Goal: Task Accomplishment & Management: Manage account settings

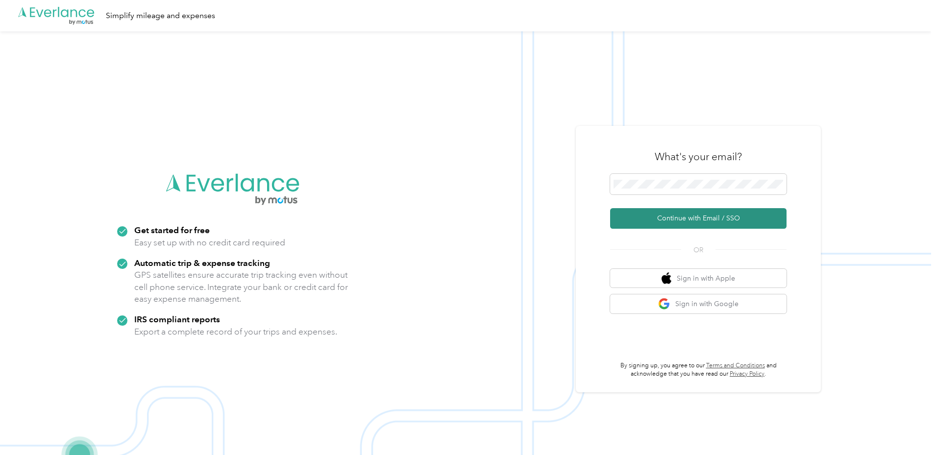
click at [691, 219] on button "Continue with Email / SSO" at bounding box center [698, 218] width 176 height 21
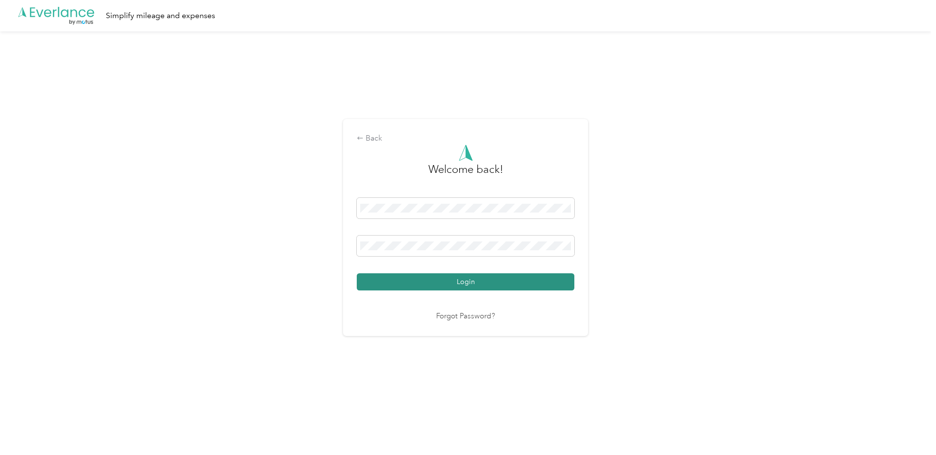
click at [357, 274] on button "Login" at bounding box center [466, 282] width 218 height 17
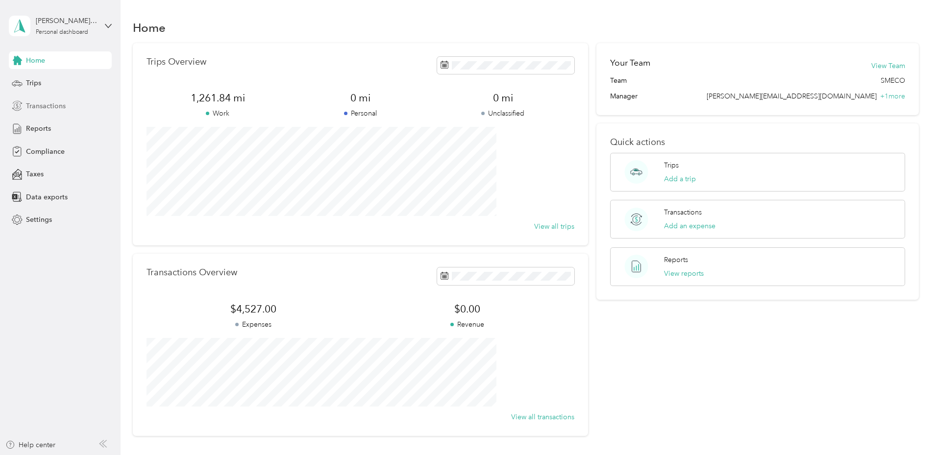
click at [61, 108] on span "Transactions" at bounding box center [46, 106] width 40 height 10
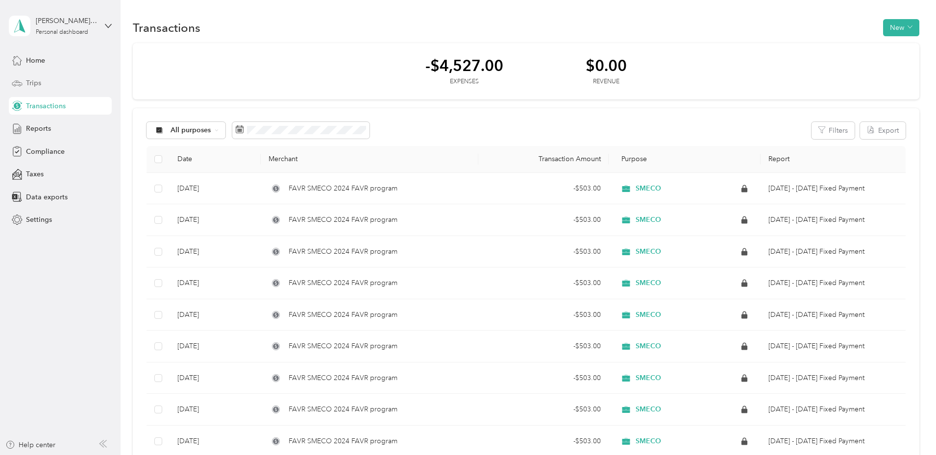
click at [50, 86] on div "Trips" at bounding box center [60, 84] width 103 height 18
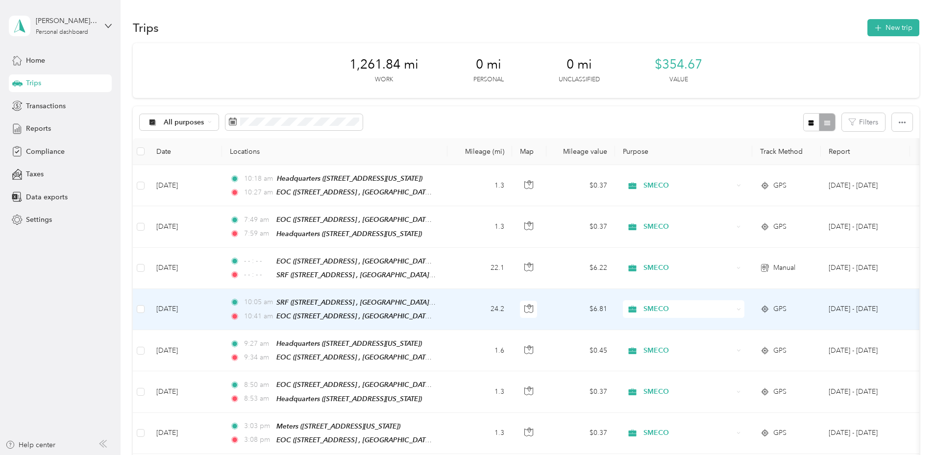
click at [512, 289] on td "24.2" at bounding box center [480, 309] width 65 height 41
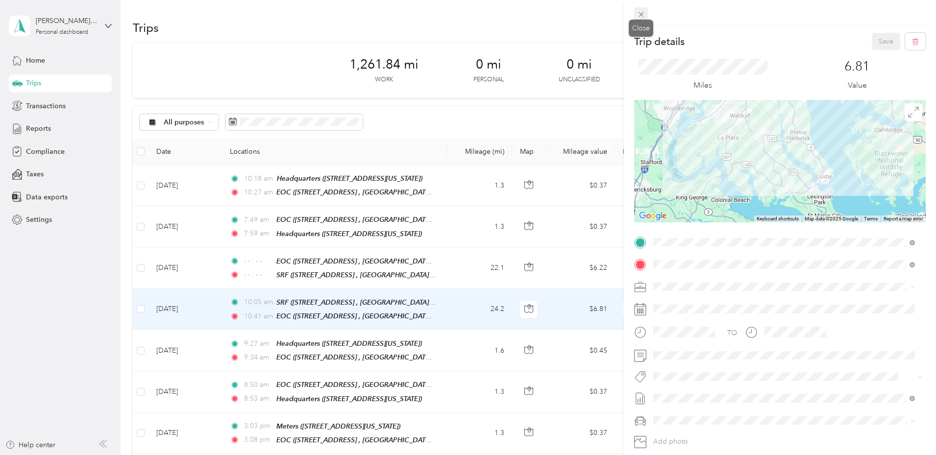
click at [642, 13] on icon at bounding box center [641, 14] width 8 height 8
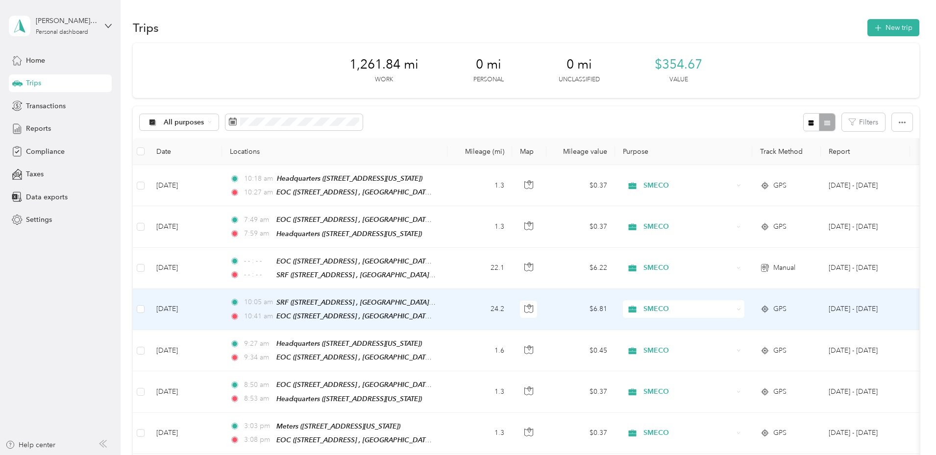
click at [512, 305] on td "24.2" at bounding box center [480, 309] width 65 height 41
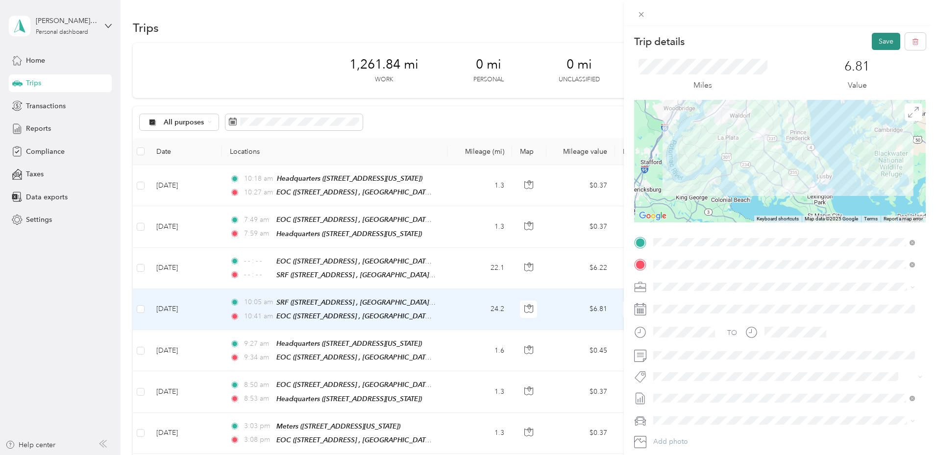
click at [885, 43] on button "Save" at bounding box center [886, 41] width 28 height 17
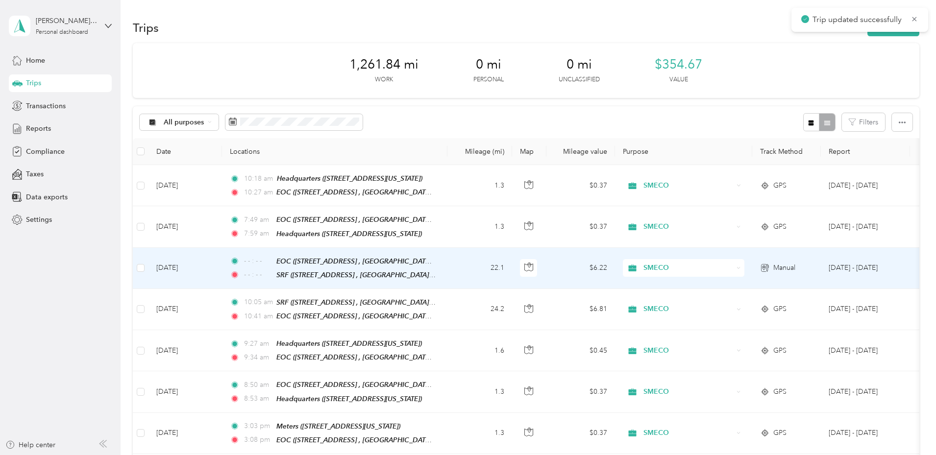
click at [512, 264] on td "22.1" at bounding box center [480, 268] width 65 height 41
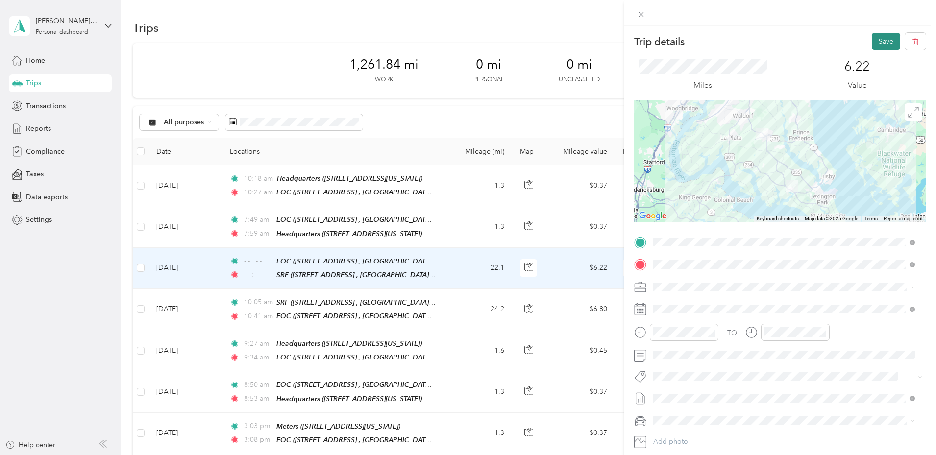
click at [881, 42] on button "Save" at bounding box center [886, 41] width 28 height 17
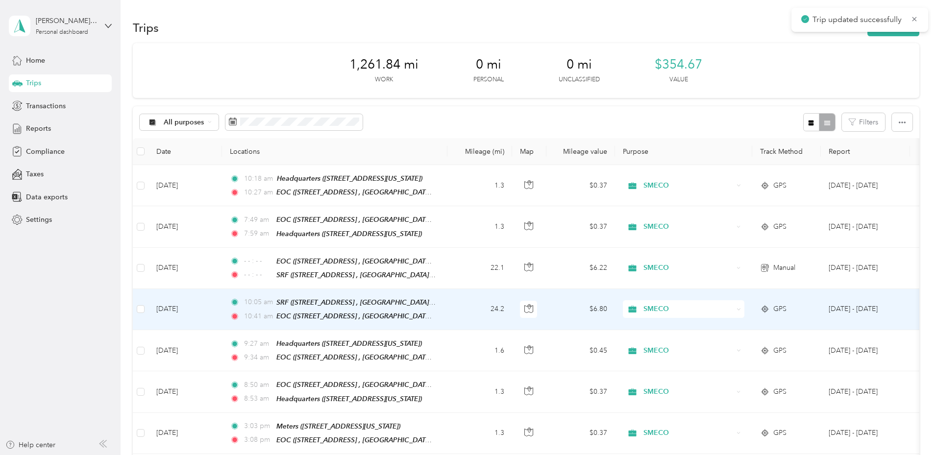
click at [512, 306] on td "24.2" at bounding box center [480, 309] width 65 height 41
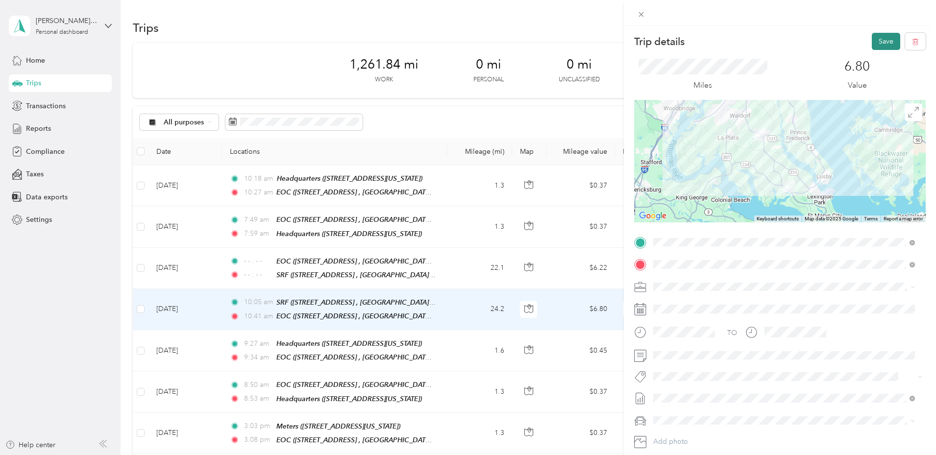
click at [872, 41] on button "Save" at bounding box center [886, 41] width 28 height 17
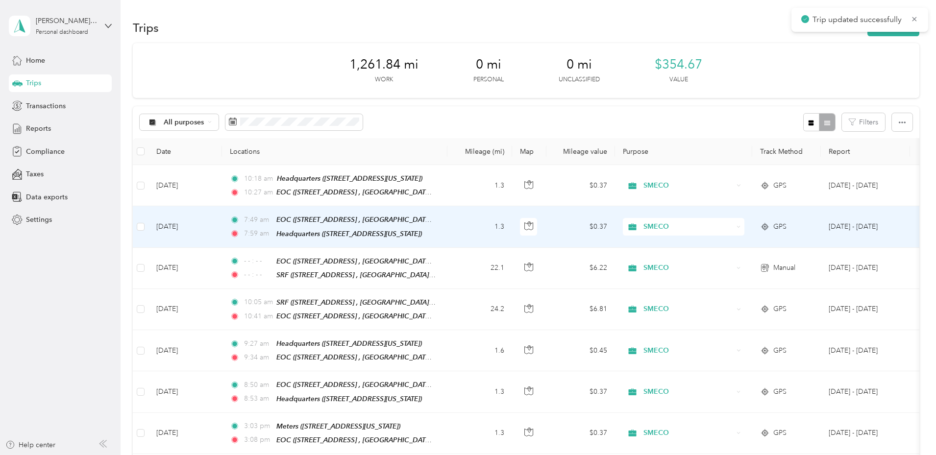
click at [512, 226] on td "1.3" at bounding box center [480, 226] width 65 height 41
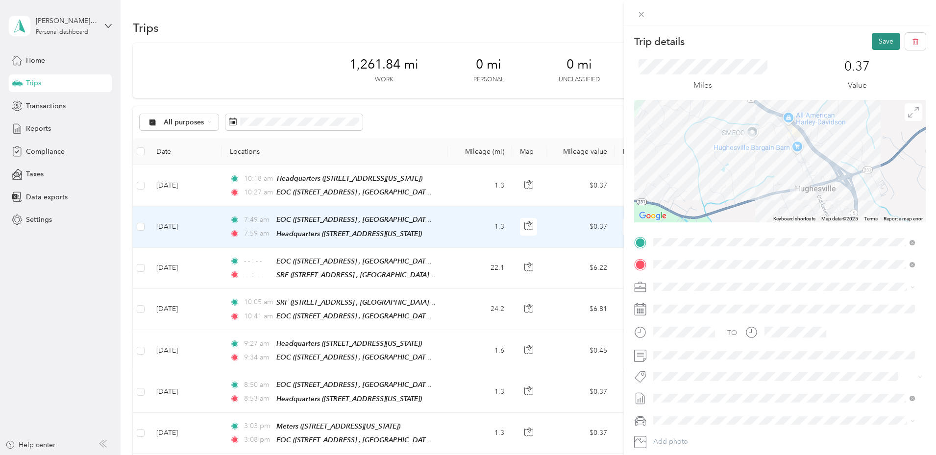
click at [880, 41] on button "Save" at bounding box center [886, 41] width 28 height 17
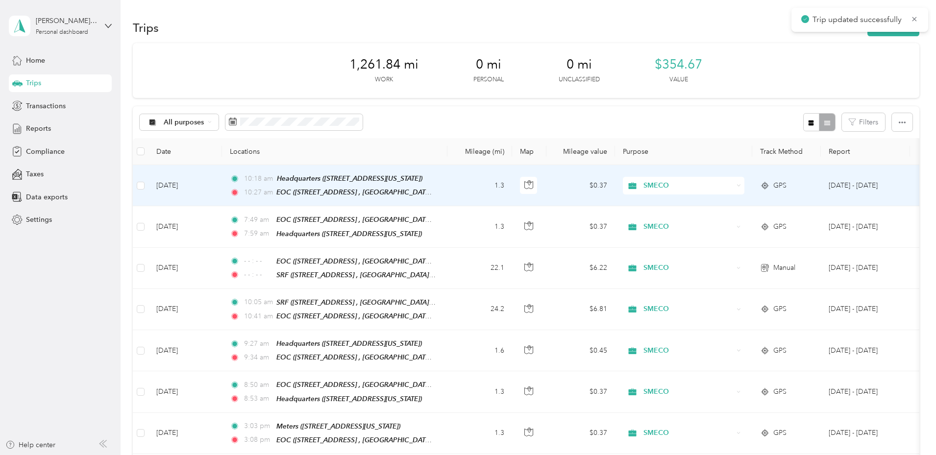
click at [512, 196] on td "1.3" at bounding box center [480, 185] width 65 height 41
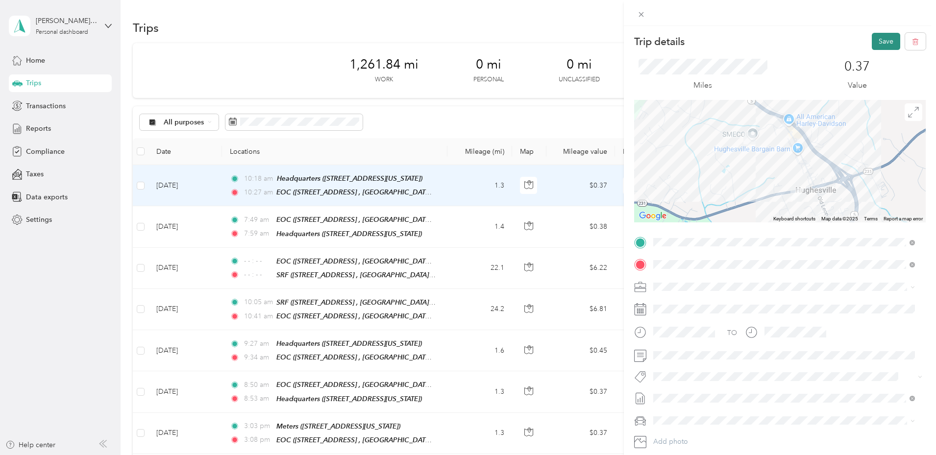
click at [877, 41] on button "Save" at bounding box center [886, 41] width 28 height 17
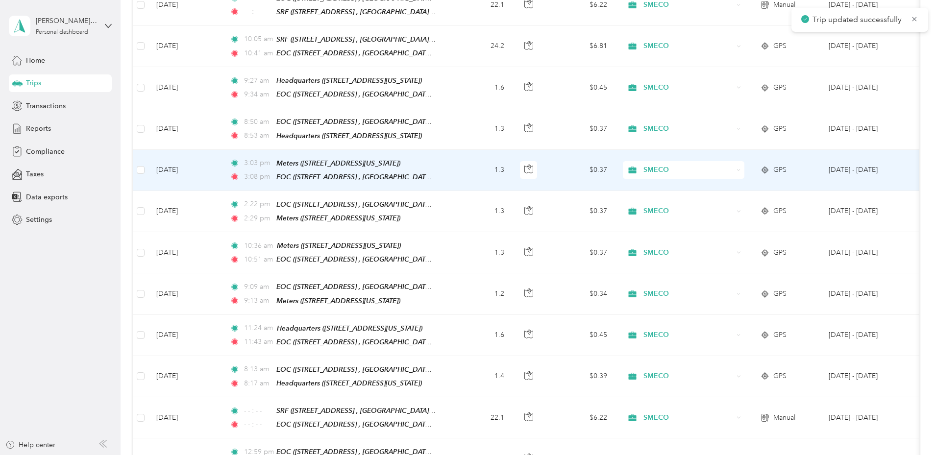
scroll to position [343, 0]
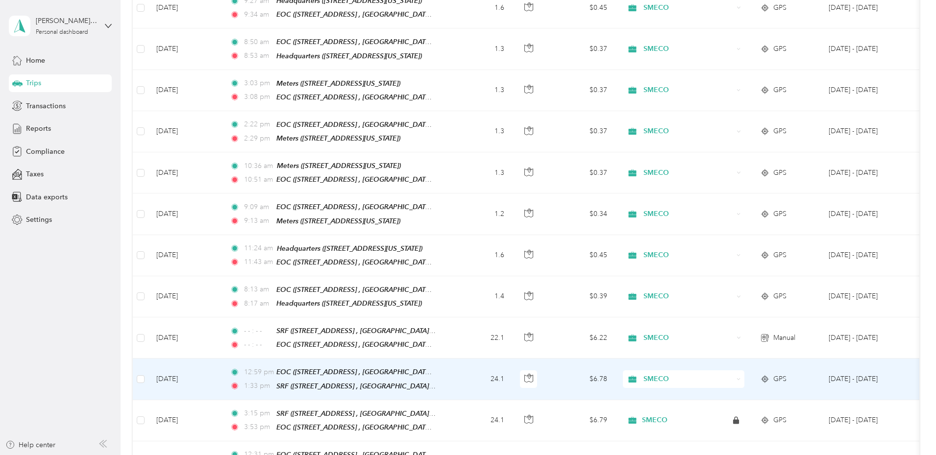
click at [512, 363] on td "24.1" at bounding box center [480, 379] width 65 height 41
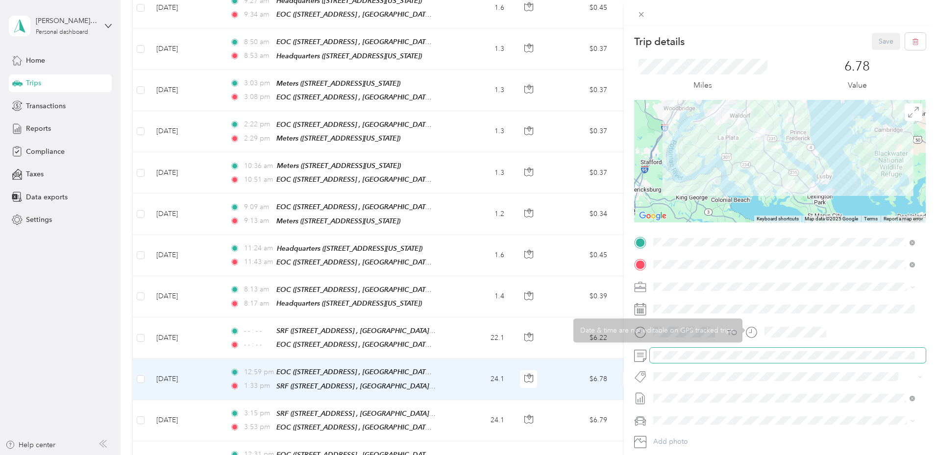
click at [730, 361] on span at bounding box center [788, 356] width 276 height 16
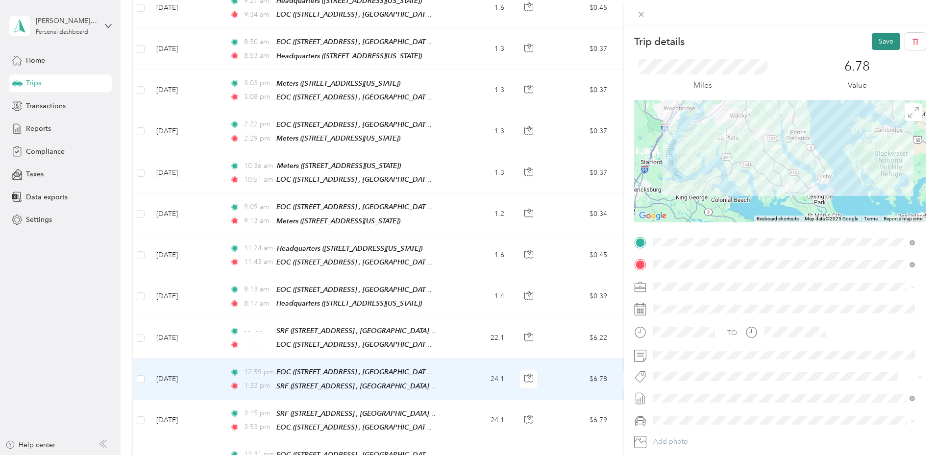
click at [873, 40] on button "Save" at bounding box center [886, 41] width 28 height 17
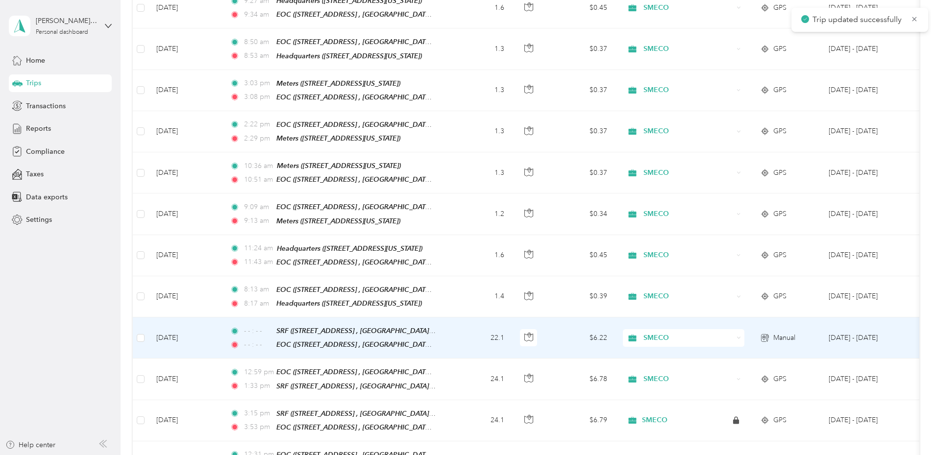
click at [512, 324] on td "22.1" at bounding box center [480, 338] width 65 height 41
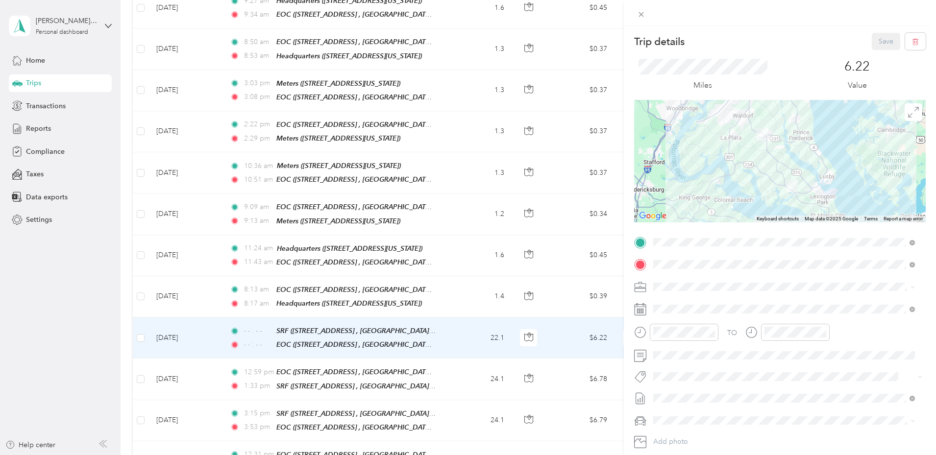
click at [519, 366] on div "Trip details Save This trip cannot be edited because it is either under review,…" at bounding box center [468, 227] width 936 height 455
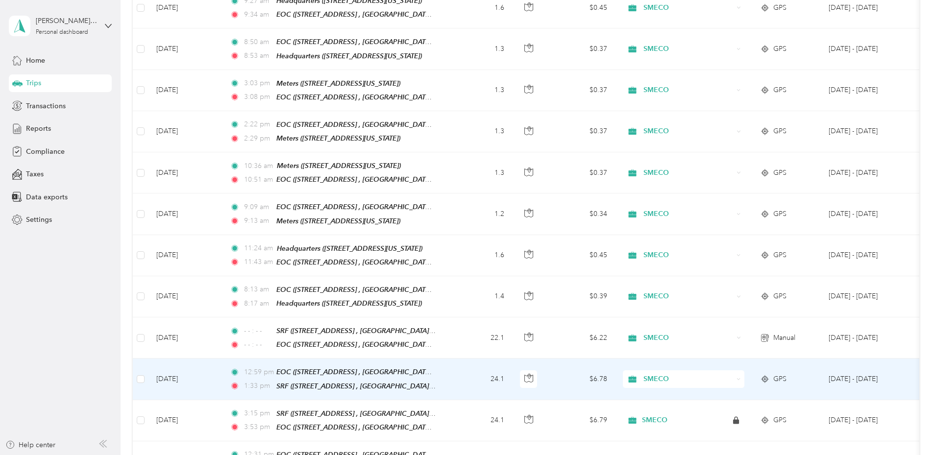
click at [512, 361] on td "24.1" at bounding box center [480, 379] width 65 height 41
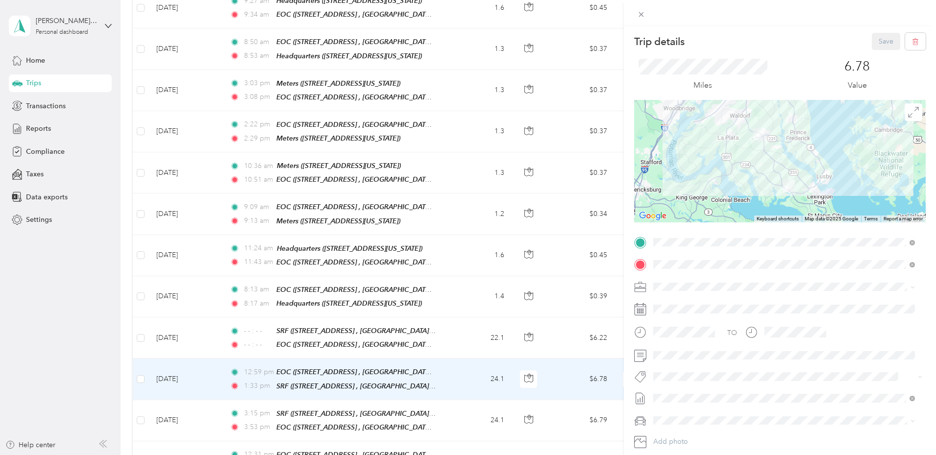
click at [522, 327] on div "Trip details Save This trip cannot be edited because it is either under review,…" at bounding box center [468, 227] width 936 height 455
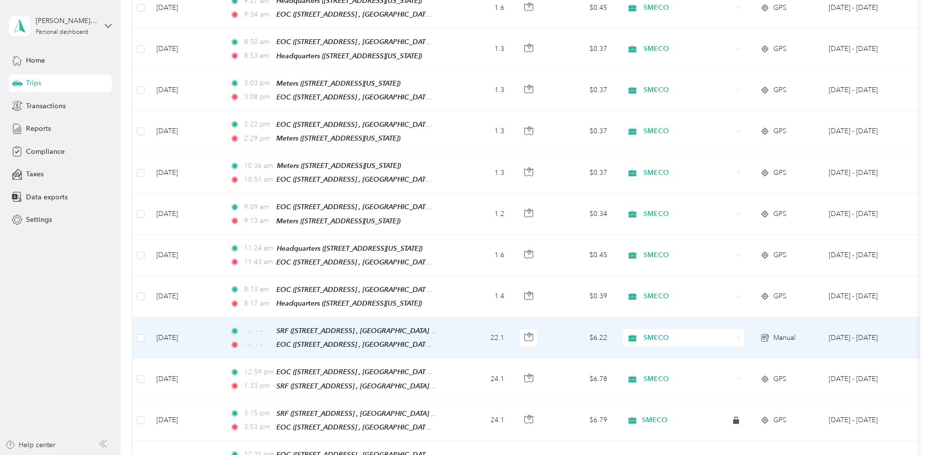
click at [512, 328] on td "22.1" at bounding box center [480, 338] width 65 height 41
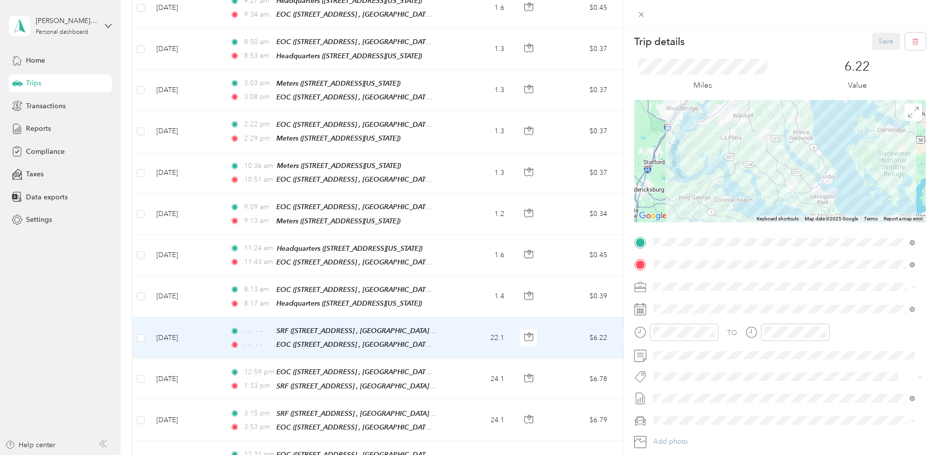
click at [529, 300] on div "Trip details Save This trip cannot be edited because it is either under review,…" at bounding box center [468, 227] width 936 height 455
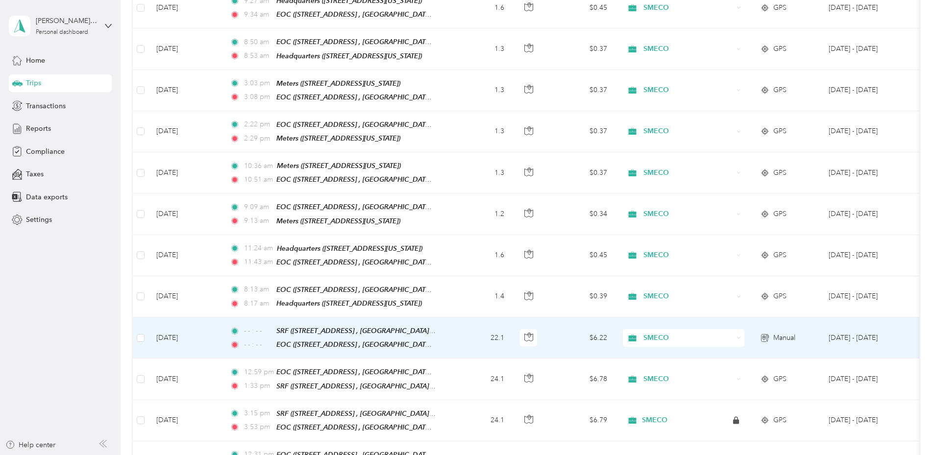
click at [512, 327] on td "22.1" at bounding box center [480, 338] width 65 height 41
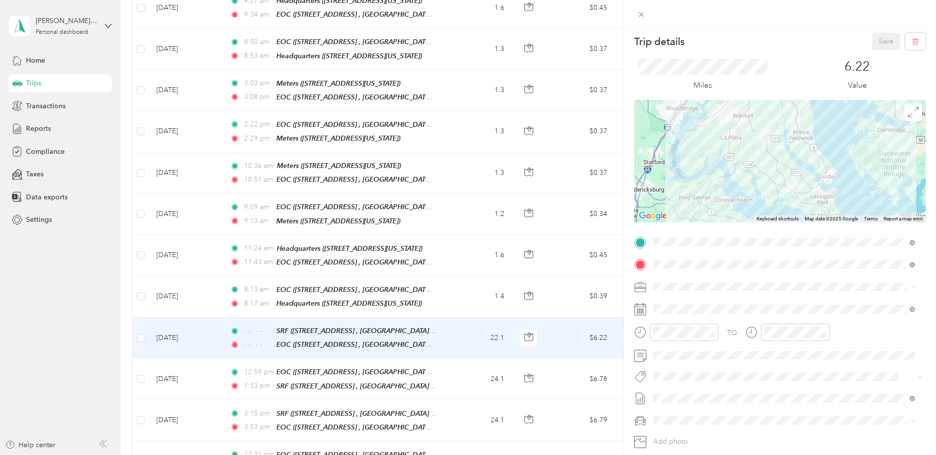
click at [525, 282] on div "Trip details Save This trip cannot be edited because it is either under review,…" at bounding box center [468, 227] width 936 height 455
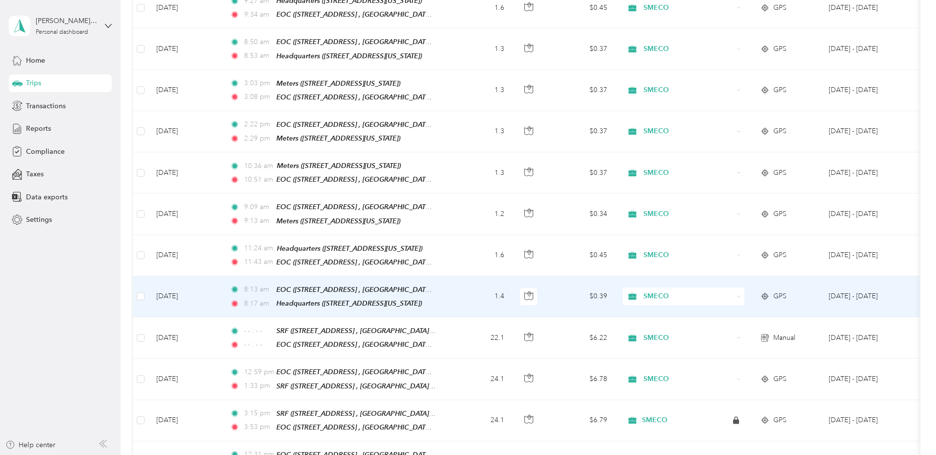
click at [512, 282] on td "1.4" at bounding box center [480, 297] width 65 height 41
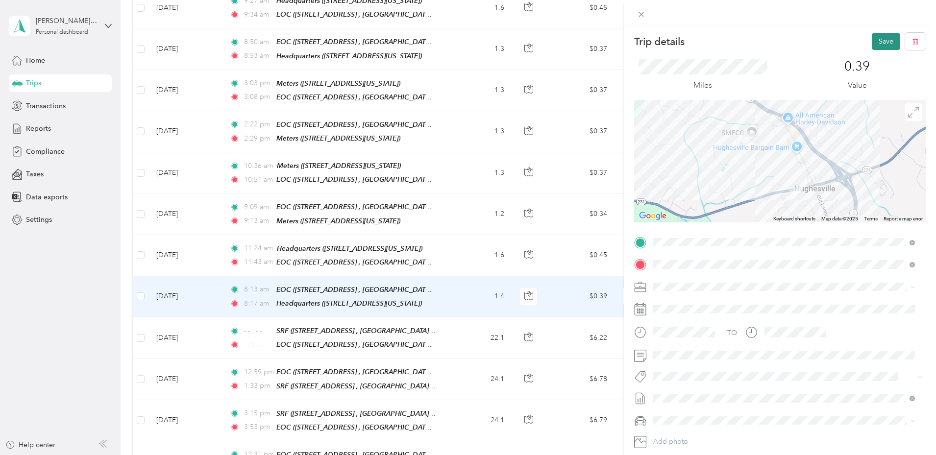
click at [876, 41] on button "Save" at bounding box center [886, 41] width 28 height 17
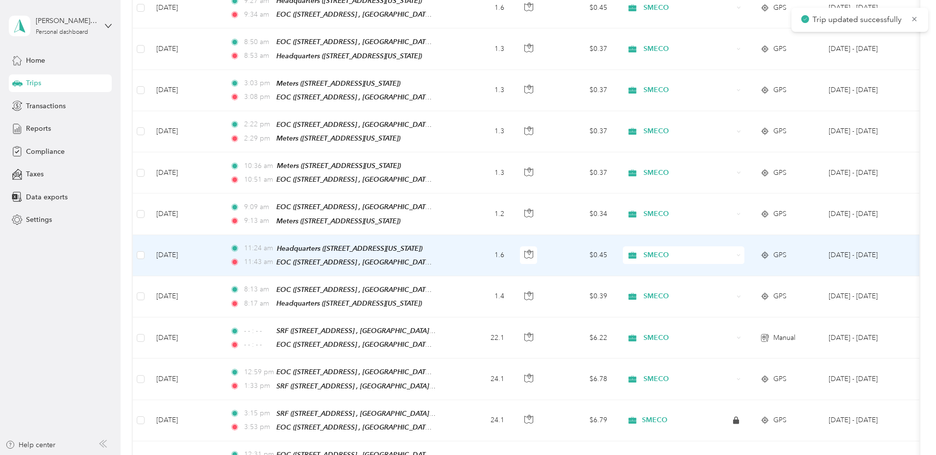
click at [512, 244] on td "1.6" at bounding box center [480, 255] width 65 height 41
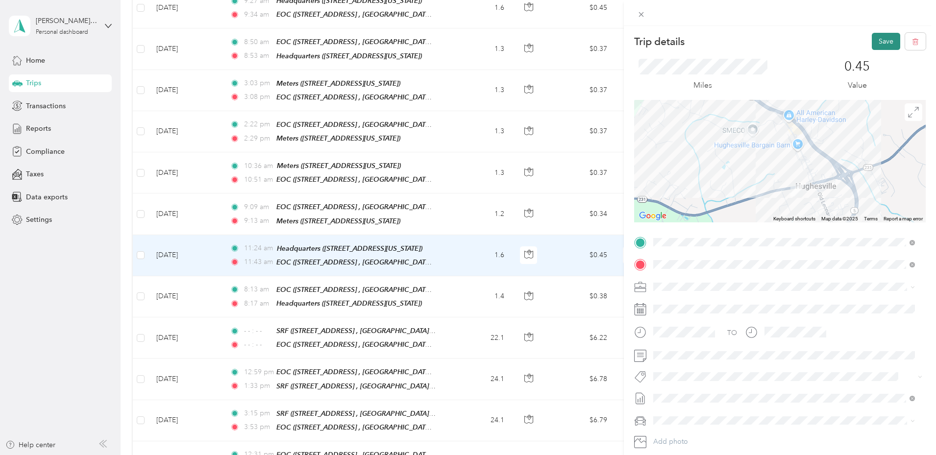
click at [886, 37] on button "Save" at bounding box center [886, 41] width 28 height 17
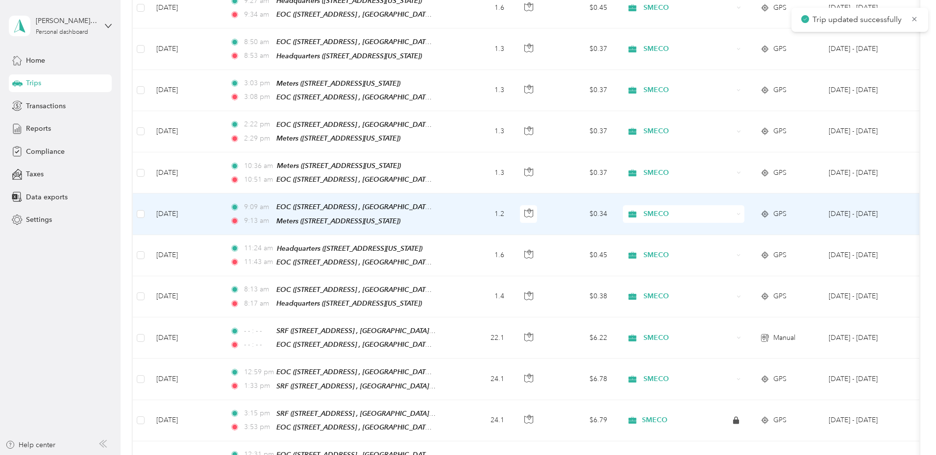
click at [512, 204] on td "1.2" at bounding box center [480, 214] width 65 height 41
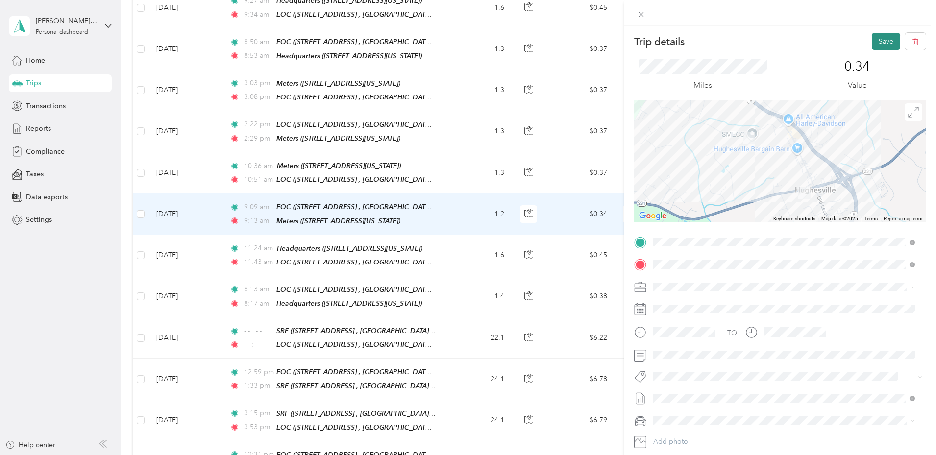
click at [876, 44] on button "Save" at bounding box center [886, 41] width 28 height 17
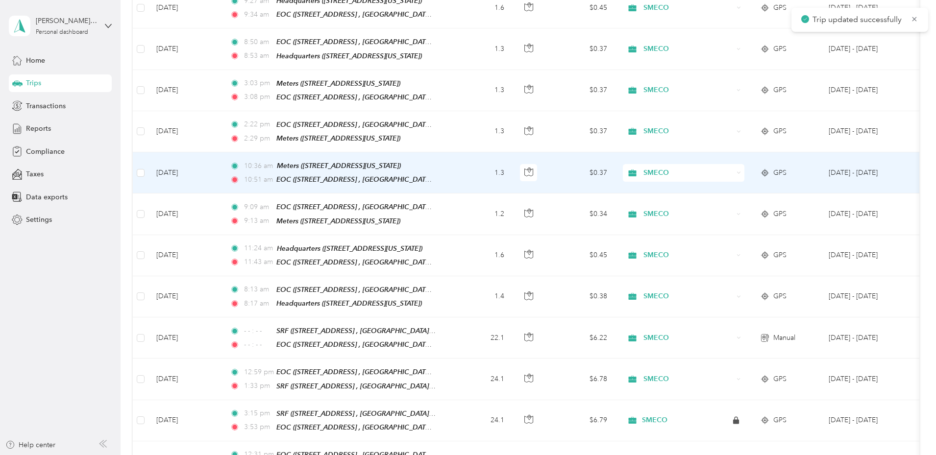
click at [512, 159] on td "1.3" at bounding box center [480, 172] width 65 height 41
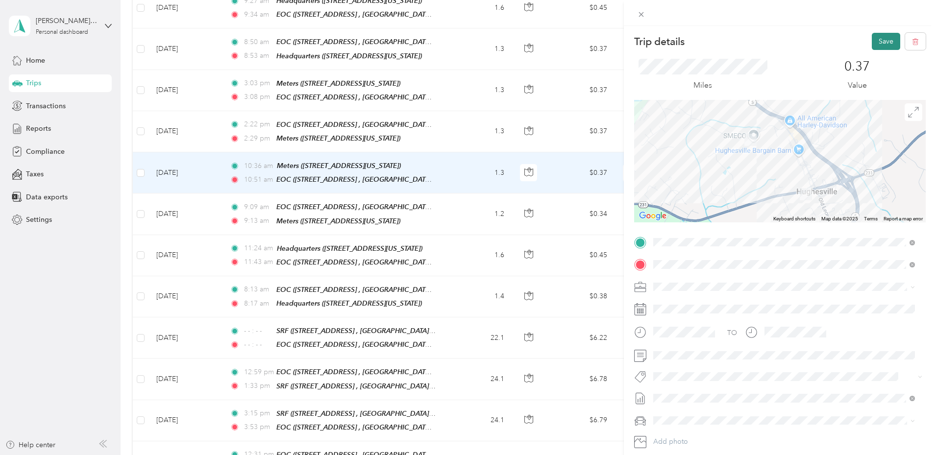
click at [877, 40] on button "Save" at bounding box center [886, 41] width 28 height 17
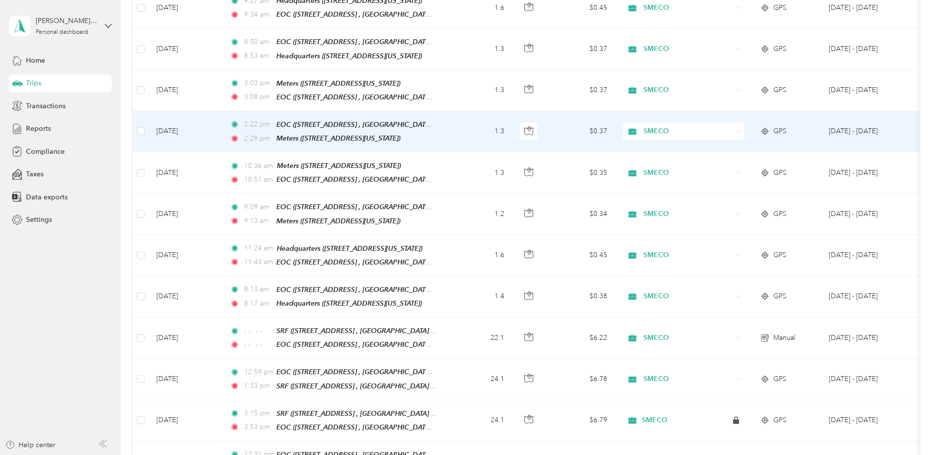
click at [512, 120] on td "1.3" at bounding box center [480, 131] width 65 height 41
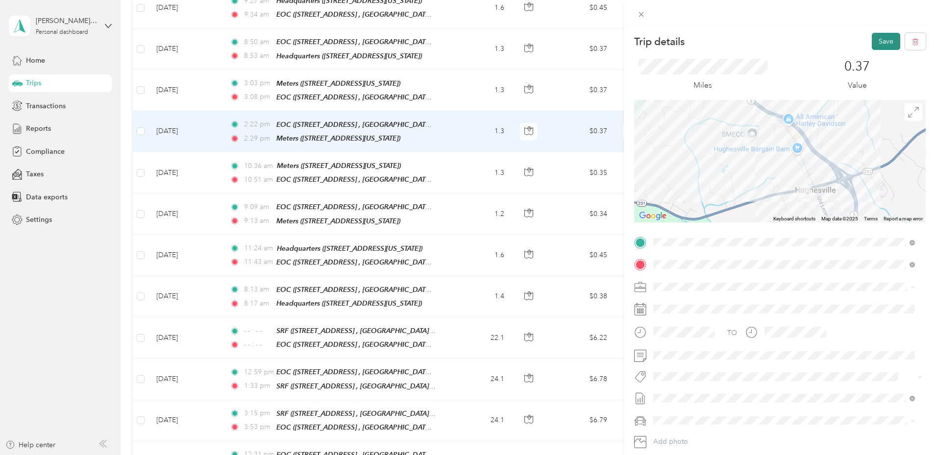
click at [872, 37] on button "Save" at bounding box center [886, 41] width 28 height 17
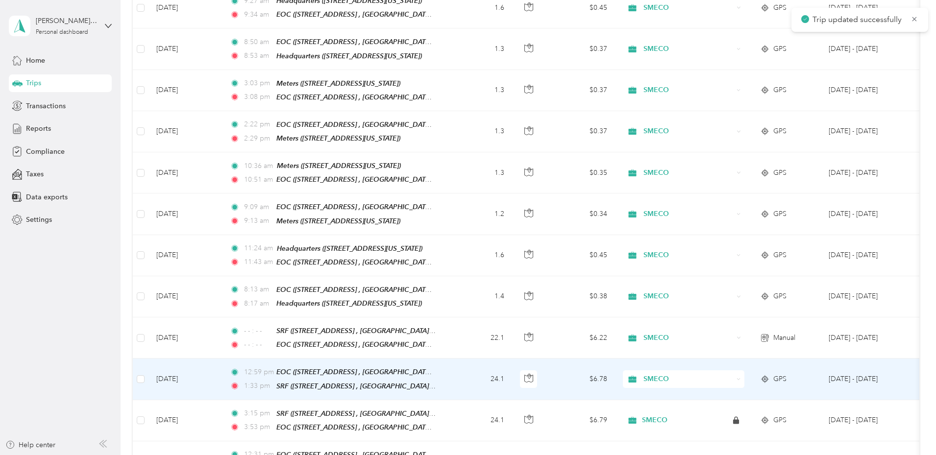
click at [512, 372] on td "24.1" at bounding box center [480, 379] width 65 height 41
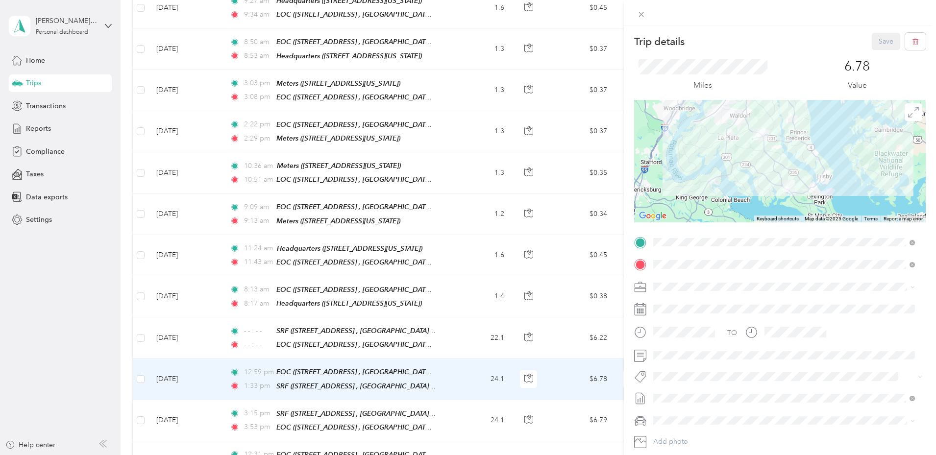
click at [513, 330] on div "Trip details Save This trip cannot be edited because it is either under review,…" at bounding box center [468, 227] width 936 height 455
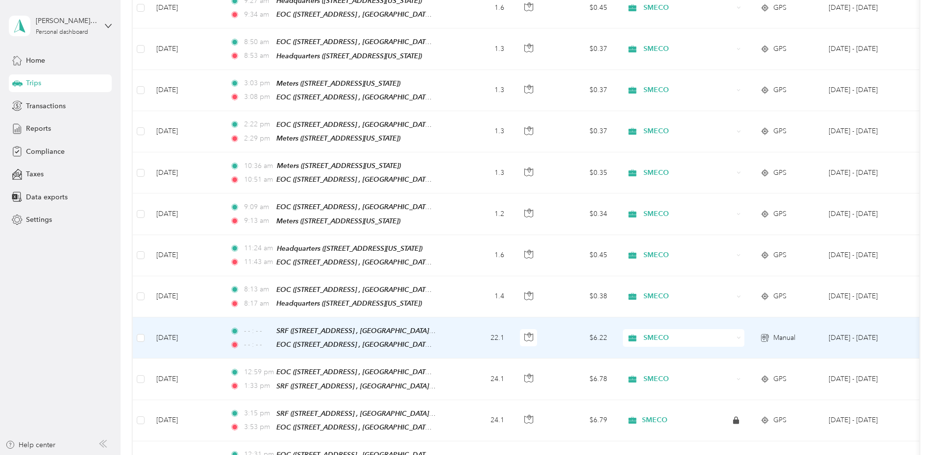
click at [512, 326] on td "22.1" at bounding box center [480, 338] width 65 height 41
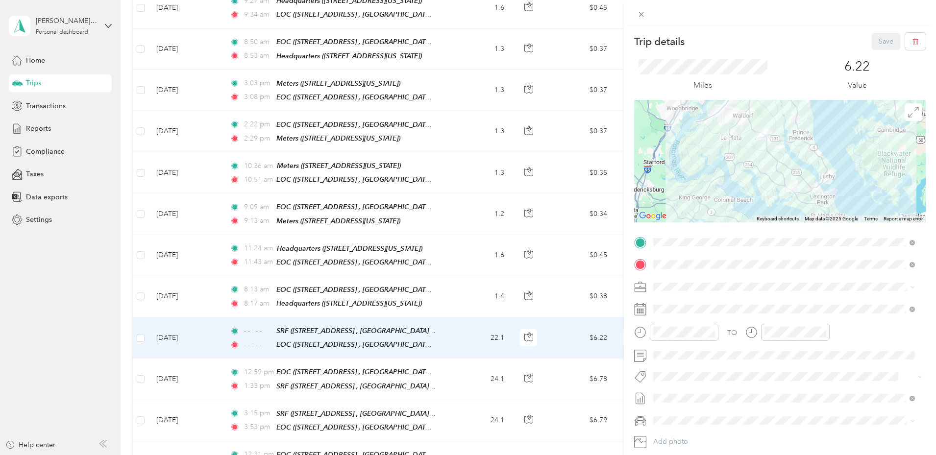
drag, startPoint x: 529, startPoint y: 295, endPoint x: 524, endPoint y: 292, distance: 6.6
click at [529, 295] on div "Trip details Save This trip cannot be edited because it is either under review,…" at bounding box center [468, 227] width 936 height 455
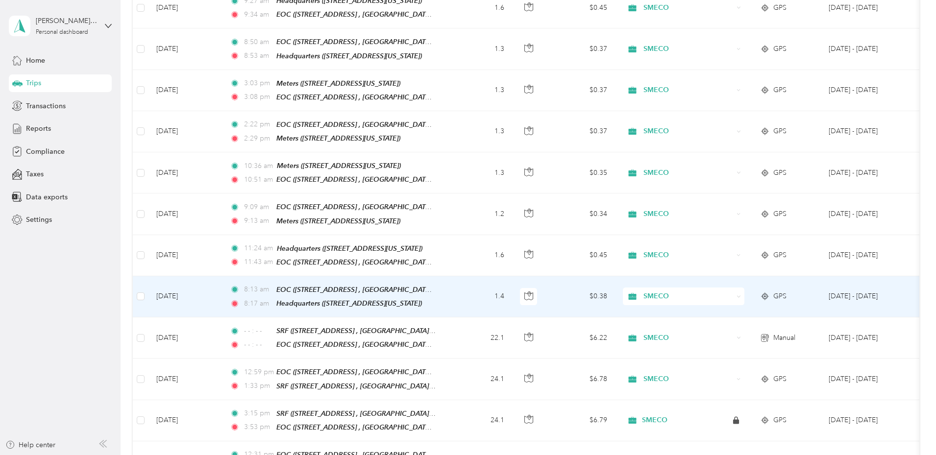
click at [512, 281] on td "1.4" at bounding box center [480, 297] width 65 height 41
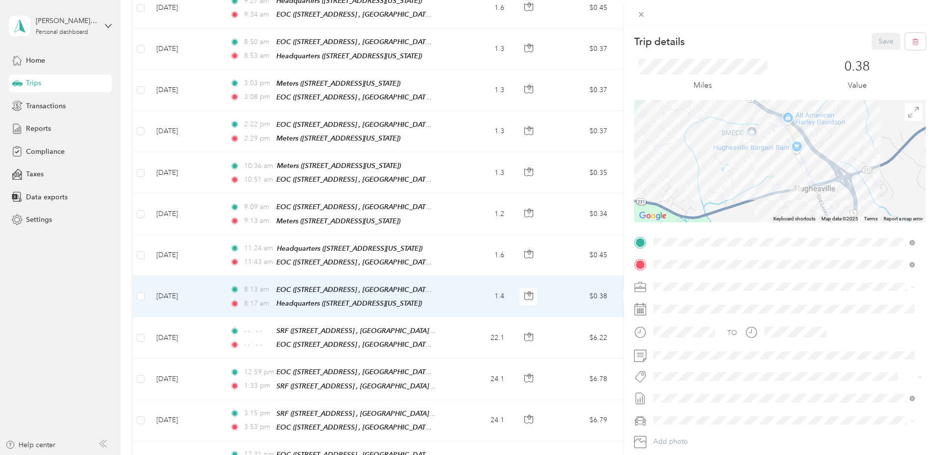
click at [528, 247] on div "Trip details Save This trip cannot be edited because it is either under review,…" at bounding box center [468, 227] width 936 height 455
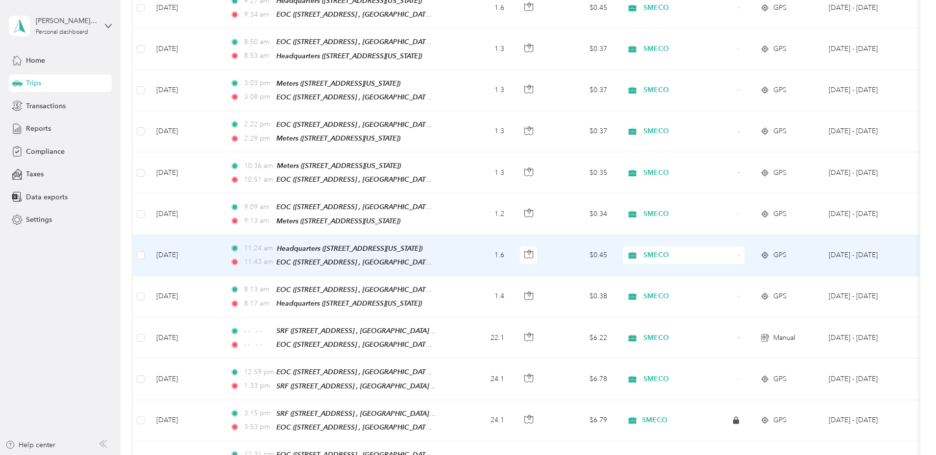
click at [512, 246] on td "1.6" at bounding box center [480, 255] width 65 height 41
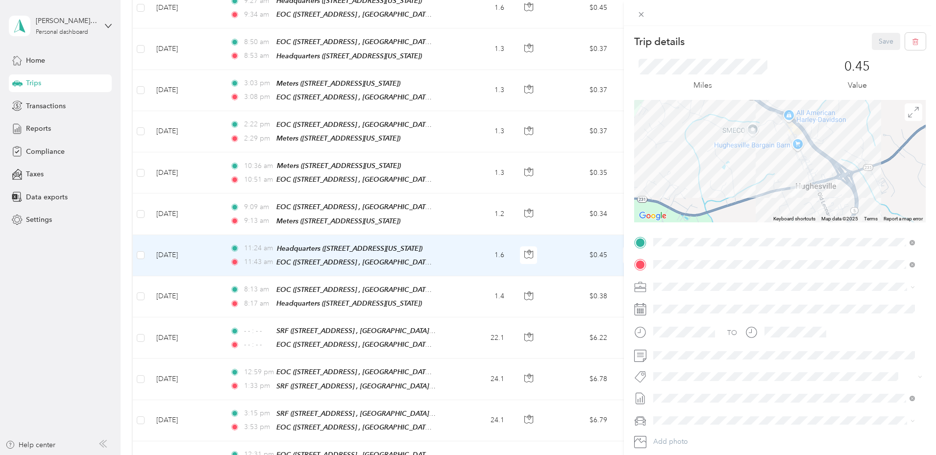
click at [522, 204] on div "Trip details Save This trip cannot be edited because it is either under review,…" at bounding box center [468, 227] width 936 height 455
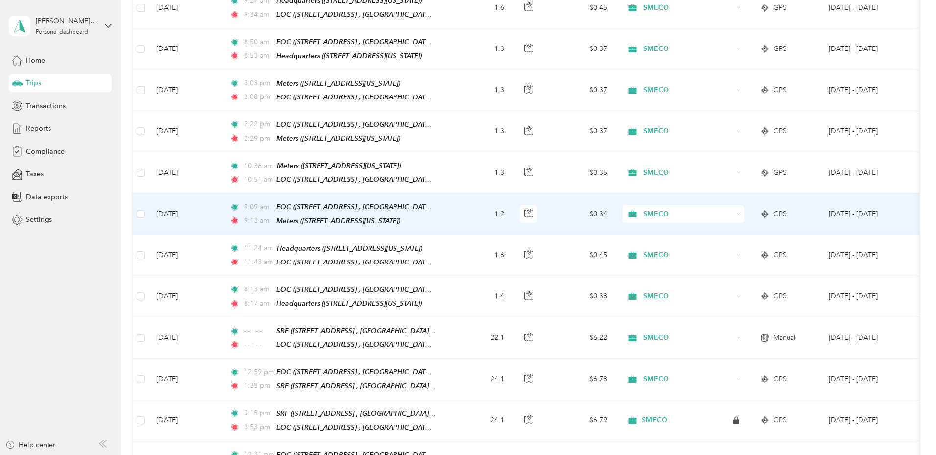
click at [512, 202] on td "1.2" at bounding box center [480, 214] width 65 height 41
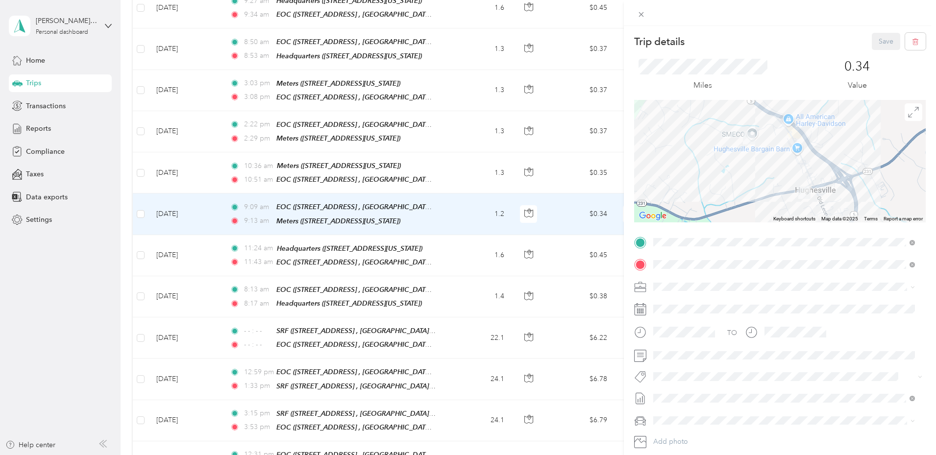
click at [536, 178] on div "Trip details Save This trip cannot be edited because it is either under review,…" at bounding box center [468, 227] width 936 height 455
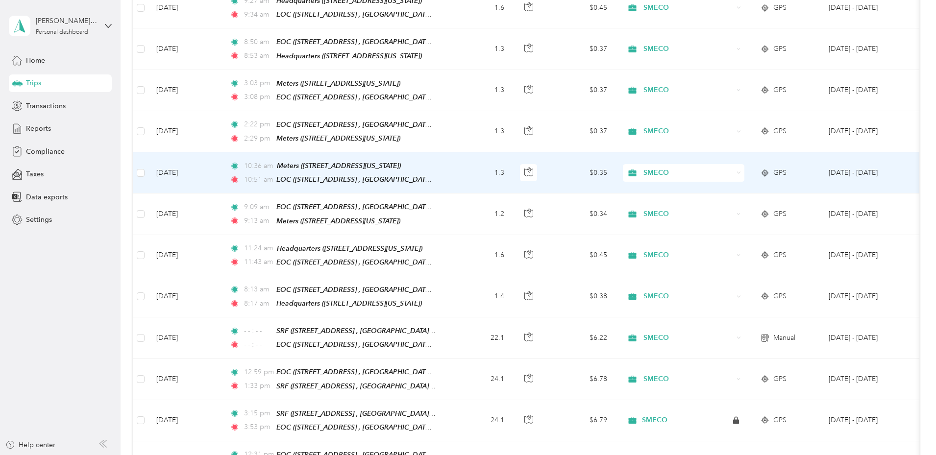
click at [512, 165] on td "1.3" at bounding box center [480, 172] width 65 height 41
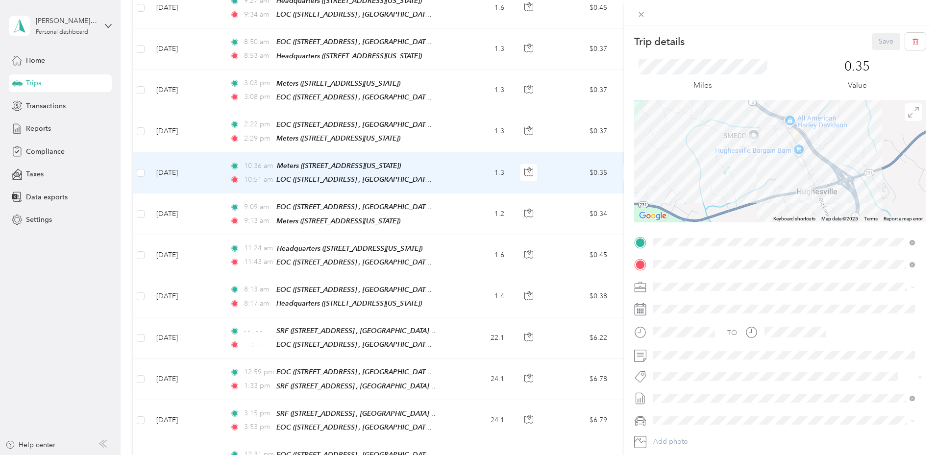
click at [528, 126] on div "Trip details Save This trip cannot be edited because it is either under review,…" at bounding box center [468, 227] width 936 height 455
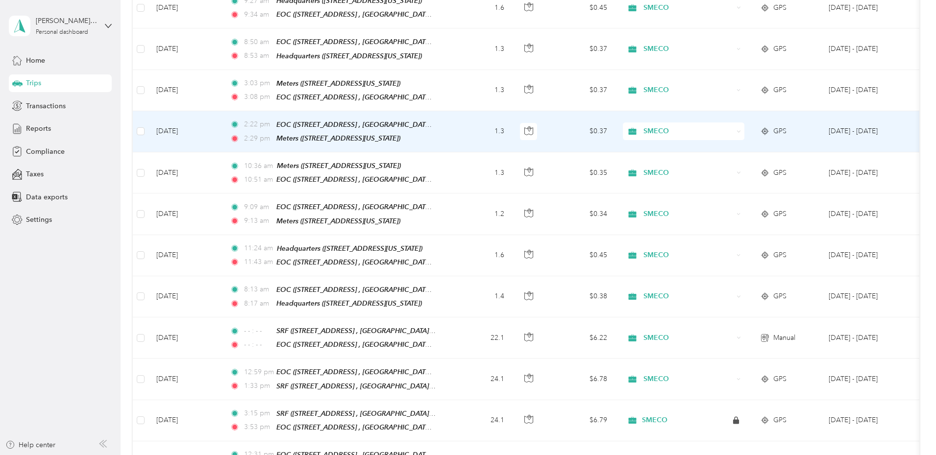
click at [512, 123] on td "1.3" at bounding box center [480, 131] width 65 height 41
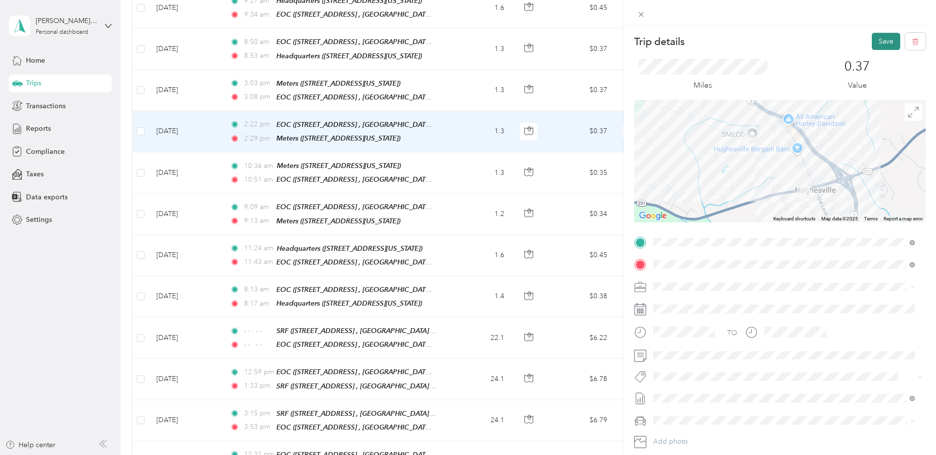
click at [882, 45] on button "Save" at bounding box center [886, 41] width 28 height 17
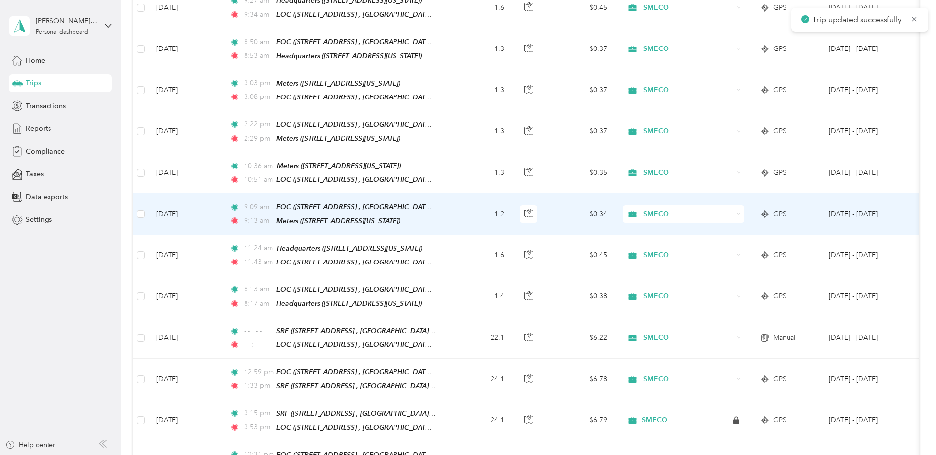
click at [512, 202] on td "1.2" at bounding box center [480, 214] width 65 height 41
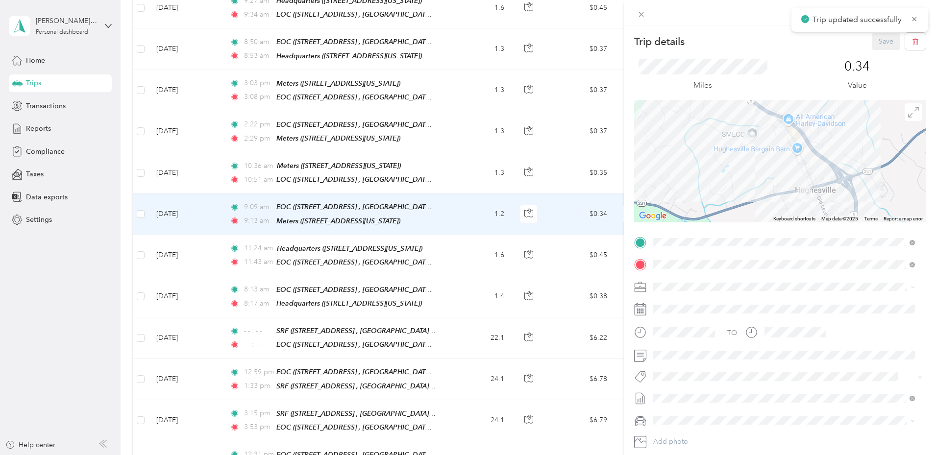
click at [515, 79] on div "Trip details Save This trip cannot be edited because it is either under review,…" at bounding box center [468, 227] width 936 height 455
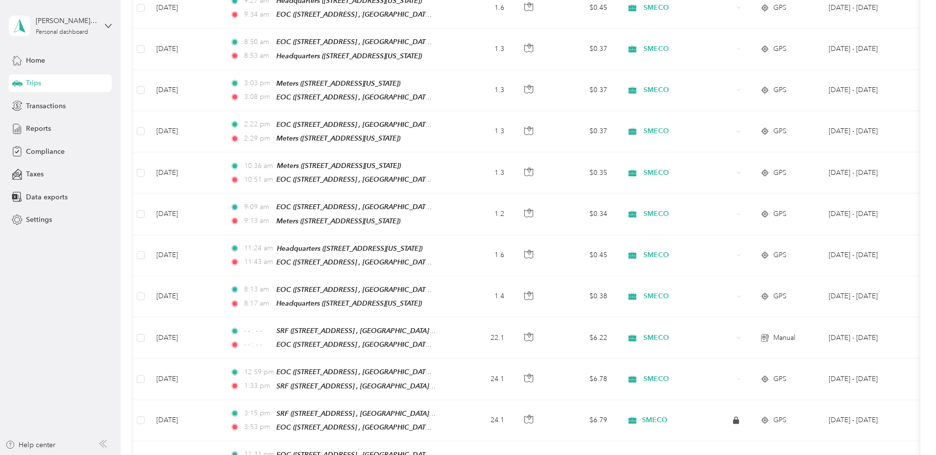
click at [512, 78] on td "1.3" at bounding box center [480, 90] width 65 height 41
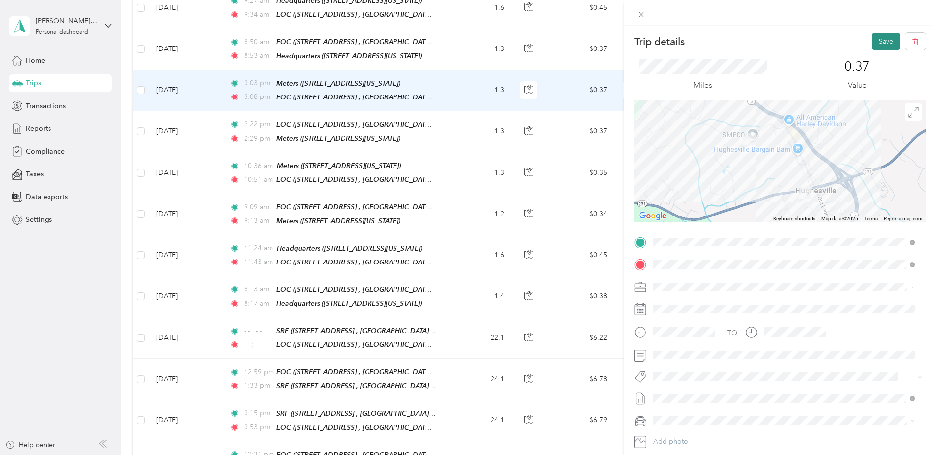
click at [877, 43] on button "Save" at bounding box center [886, 41] width 28 height 17
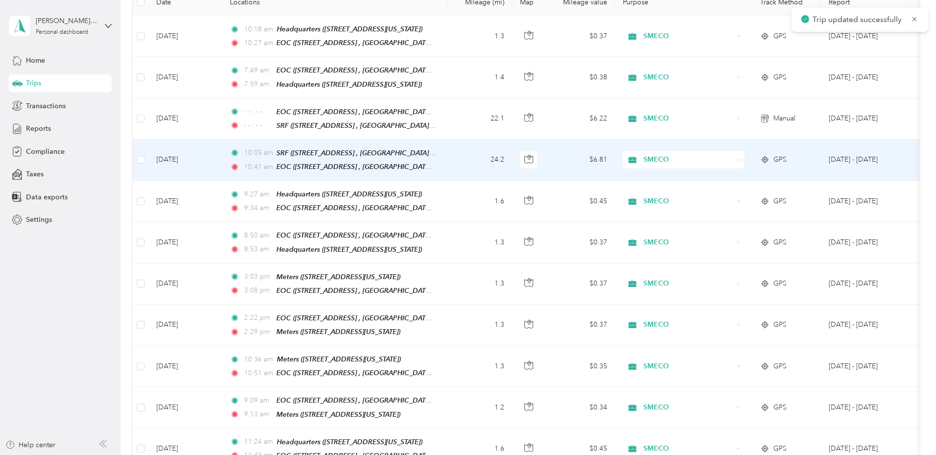
scroll to position [147, 0]
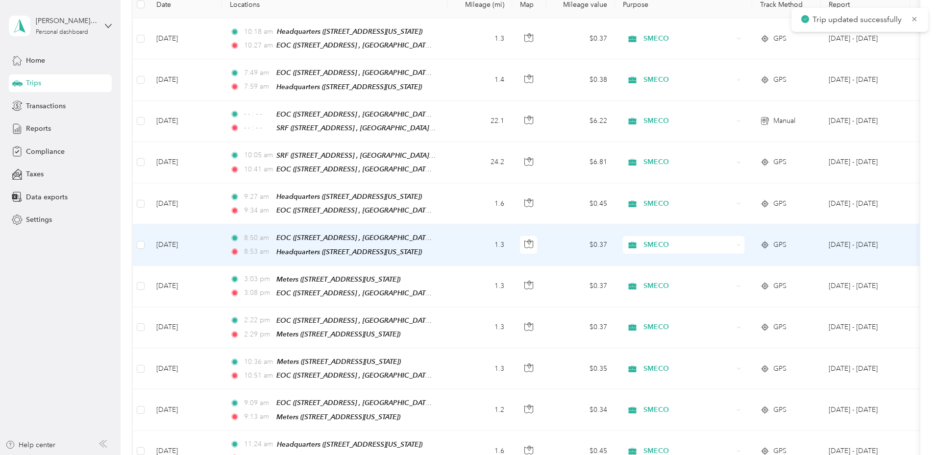
click at [512, 237] on td "1.3" at bounding box center [480, 245] width 65 height 41
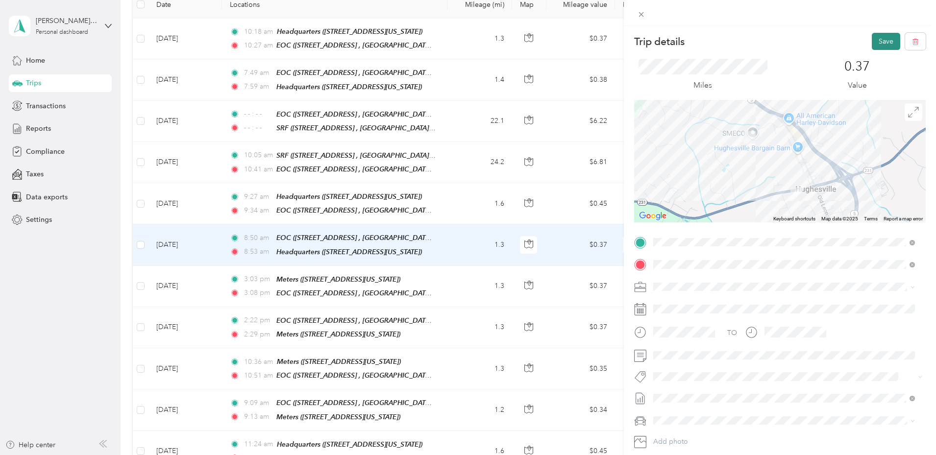
click at [879, 37] on button "Save" at bounding box center [886, 41] width 28 height 17
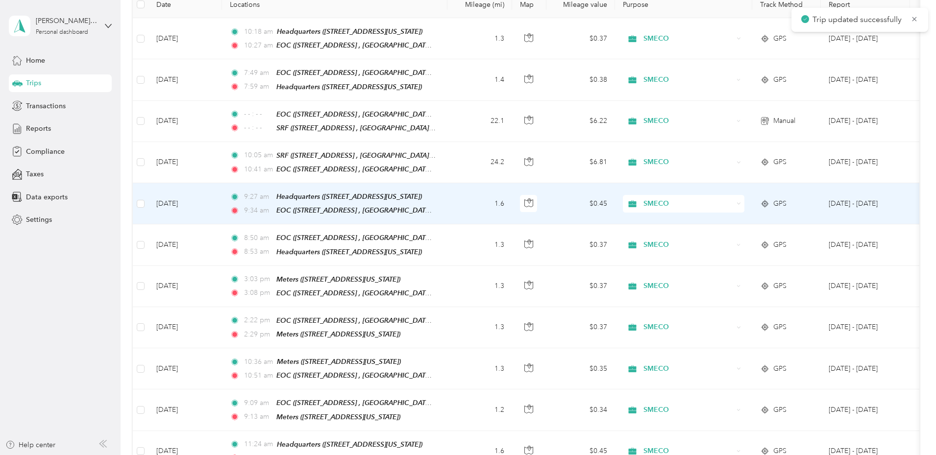
click at [512, 198] on td "1.6" at bounding box center [480, 203] width 65 height 41
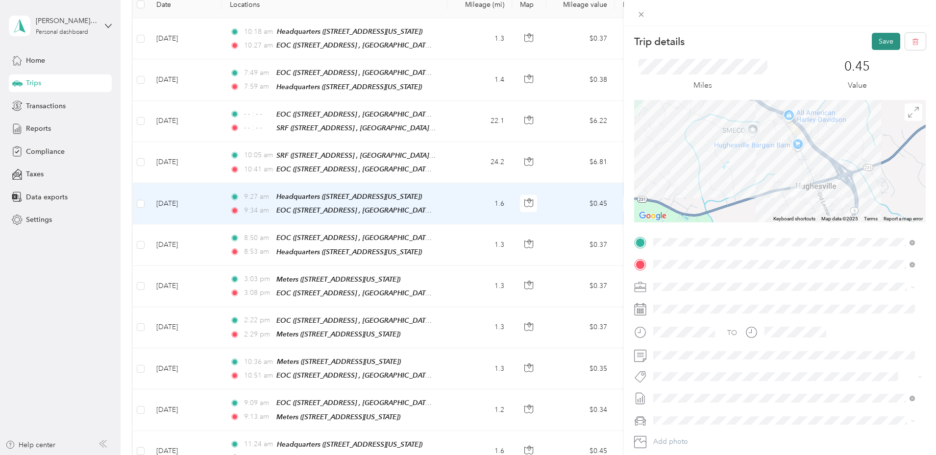
click at [881, 42] on button "Save" at bounding box center [886, 41] width 28 height 17
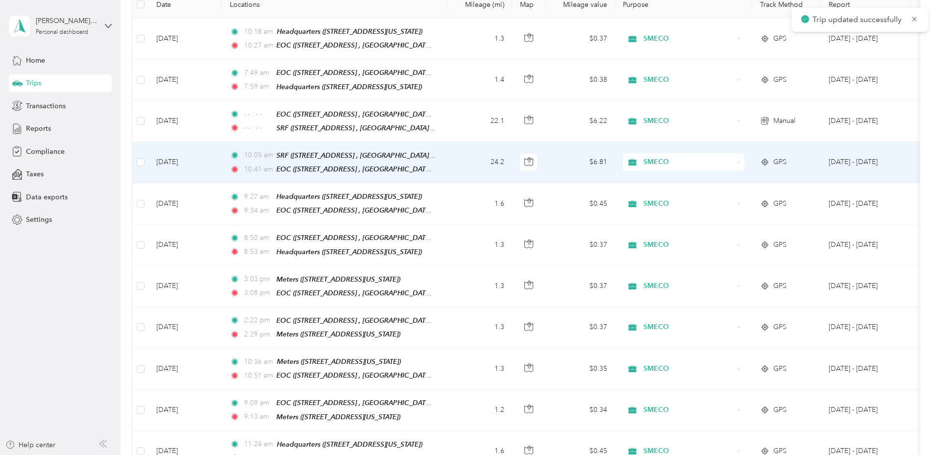
click at [512, 155] on td "24.2" at bounding box center [480, 162] width 65 height 41
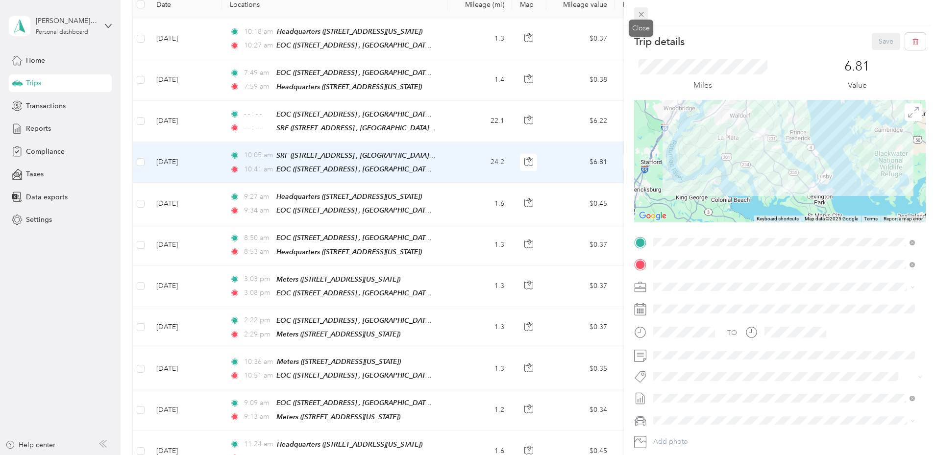
click at [642, 16] on icon at bounding box center [641, 14] width 8 height 8
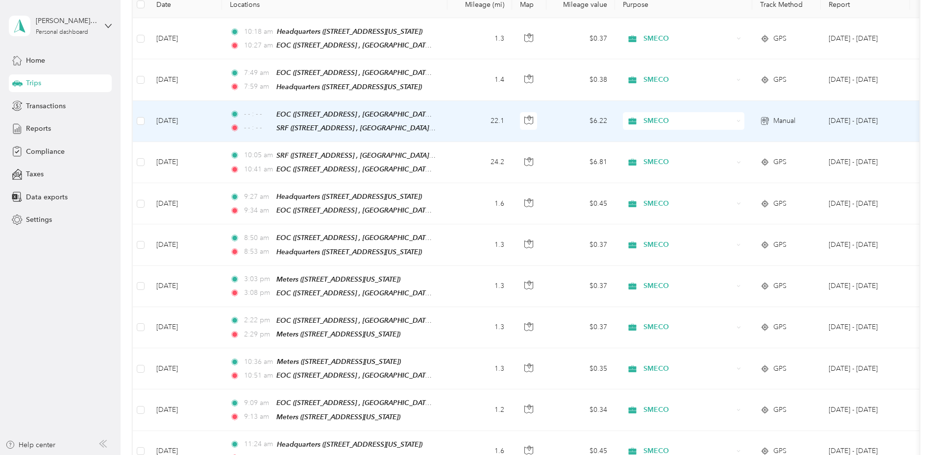
click at [448, 113] on td "- - : - - EOC ([STREET_ADDRESS] , [GEOGRAPHIC_DATA], [GEOGRAPHIC_DATA]) - - : -…" at bounding box center [335, 121] width 226 height 41
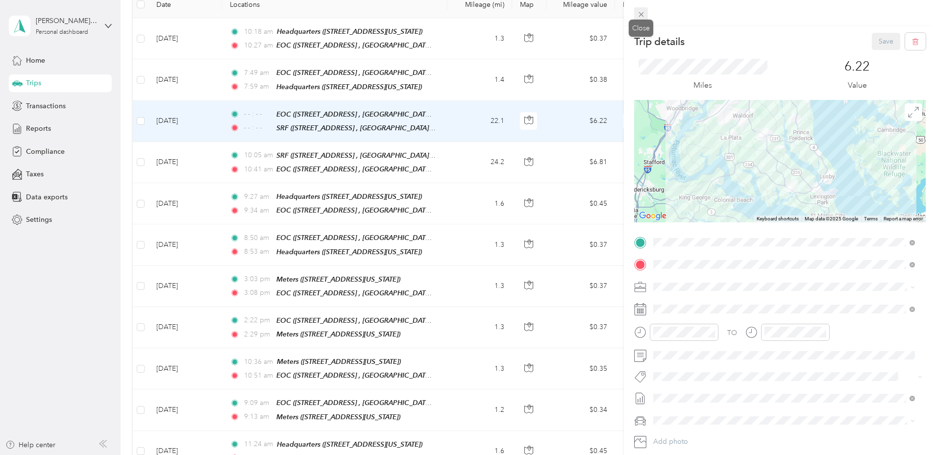
click at [643, 11] on icon at bounding box center [641, 14] width 8 height 8
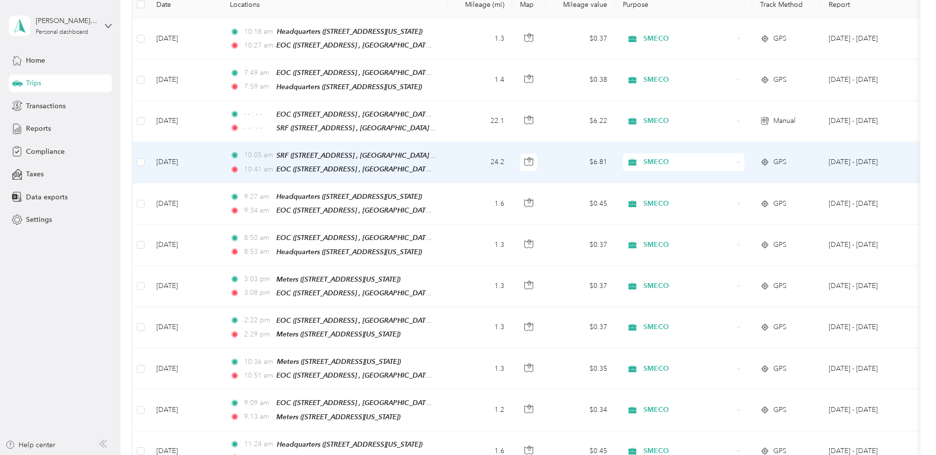
click at [512, 160] on td "24.2" at bounding box center [480, 162] width 65 height 41
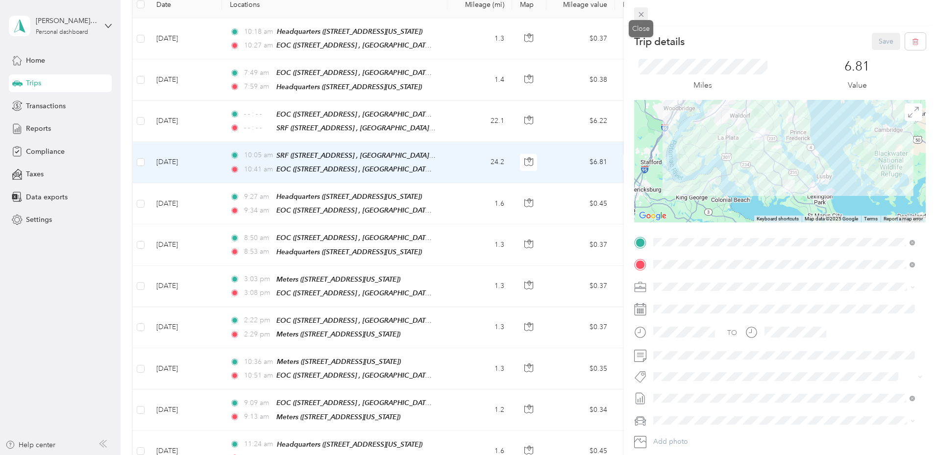
click at [638, 14] on icon at bounding box center [641, 14] width 8 height 8
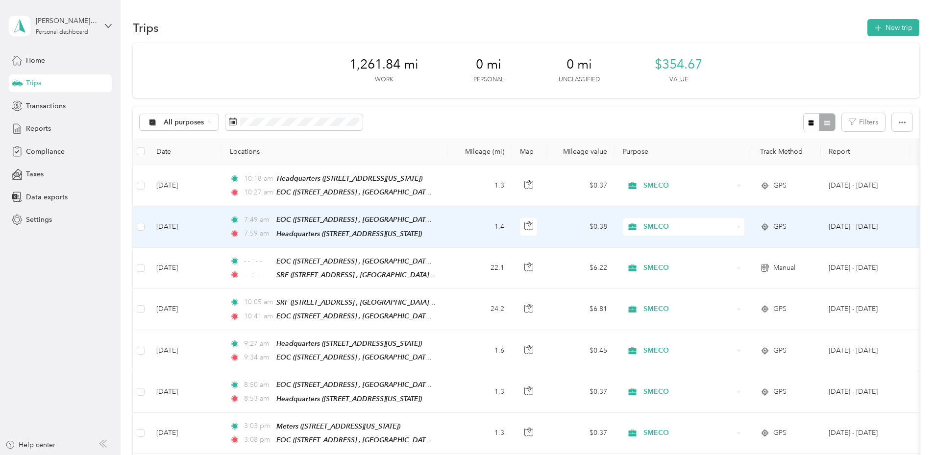
click at [512, 221] on td "1.4" at bounding box center [480, 226] width 65 height 41
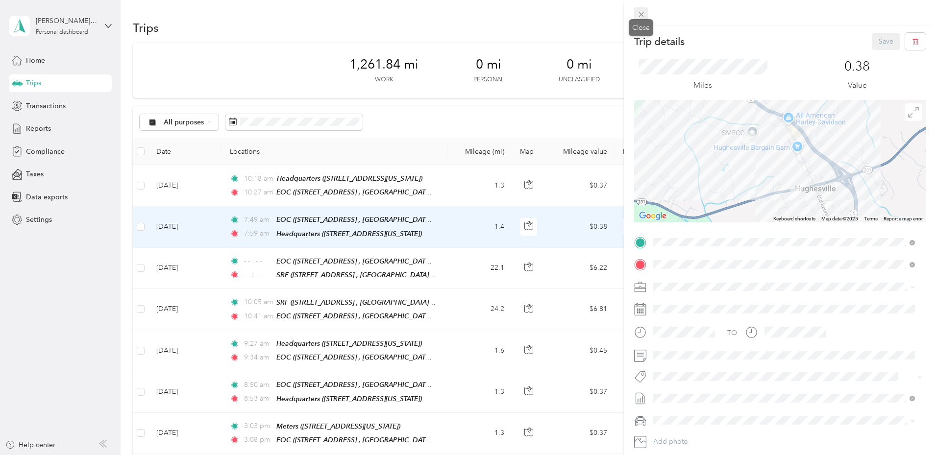
click at [645, 12] on icon at bounding box center [641, 14] width 8 height 8
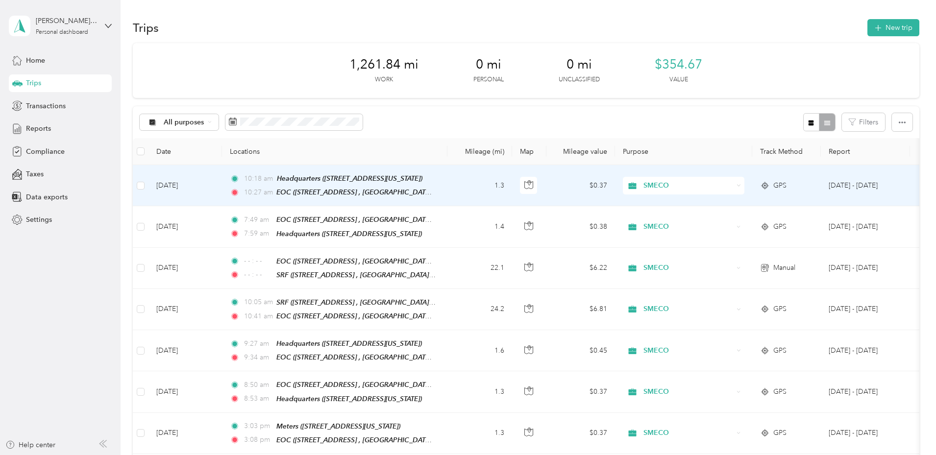
click at [512, 189] on td "1.3" at bounding box center [480, 185] width 65 height 41
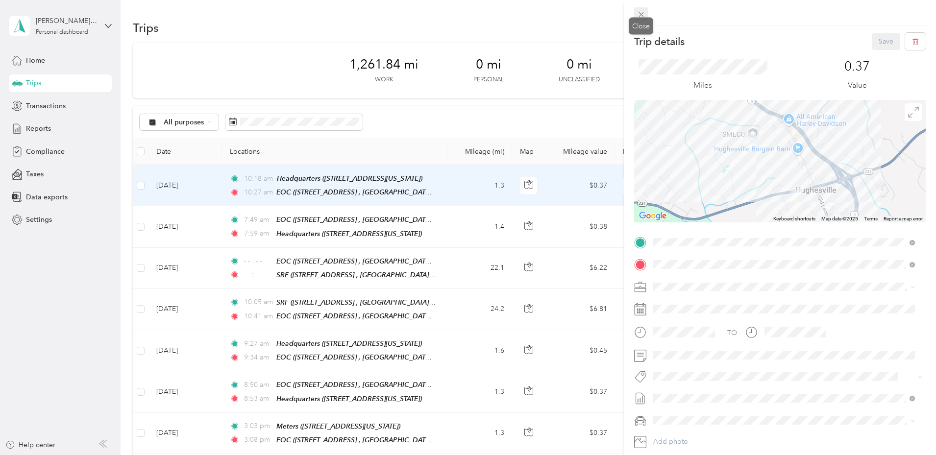
click at [644, 8] on span at bounding box center [641, 14] width 14 height 14
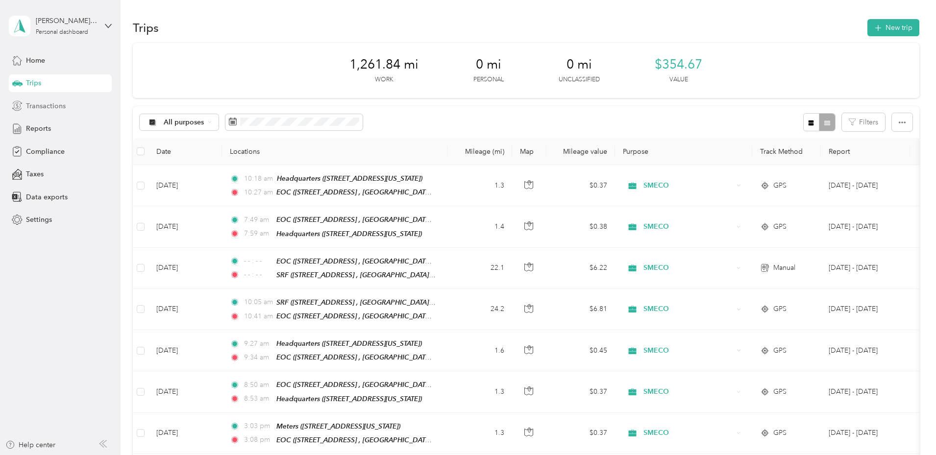
click at [74, 101] on div "Transactions" at bounding box center [60, 106] width 103 height 18
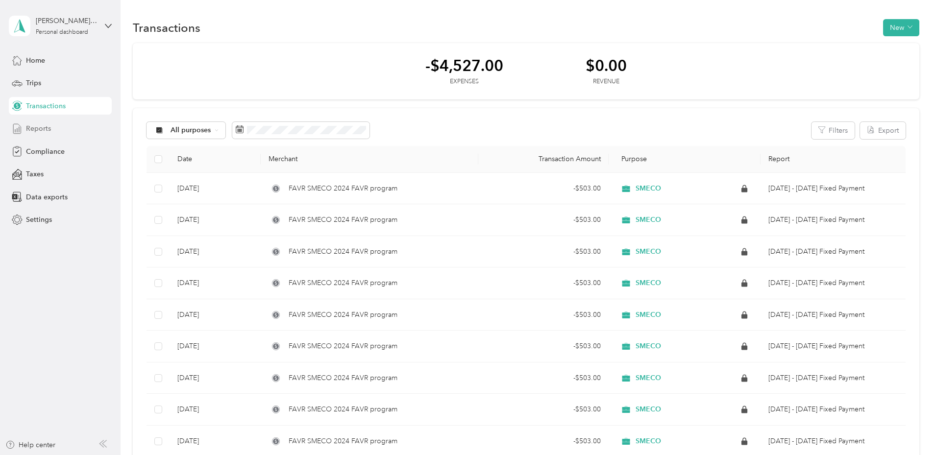
click at [54, 129] on div "Reports" at bounding box center [60, 129] width 103 height 18
